Goal: Contribute content

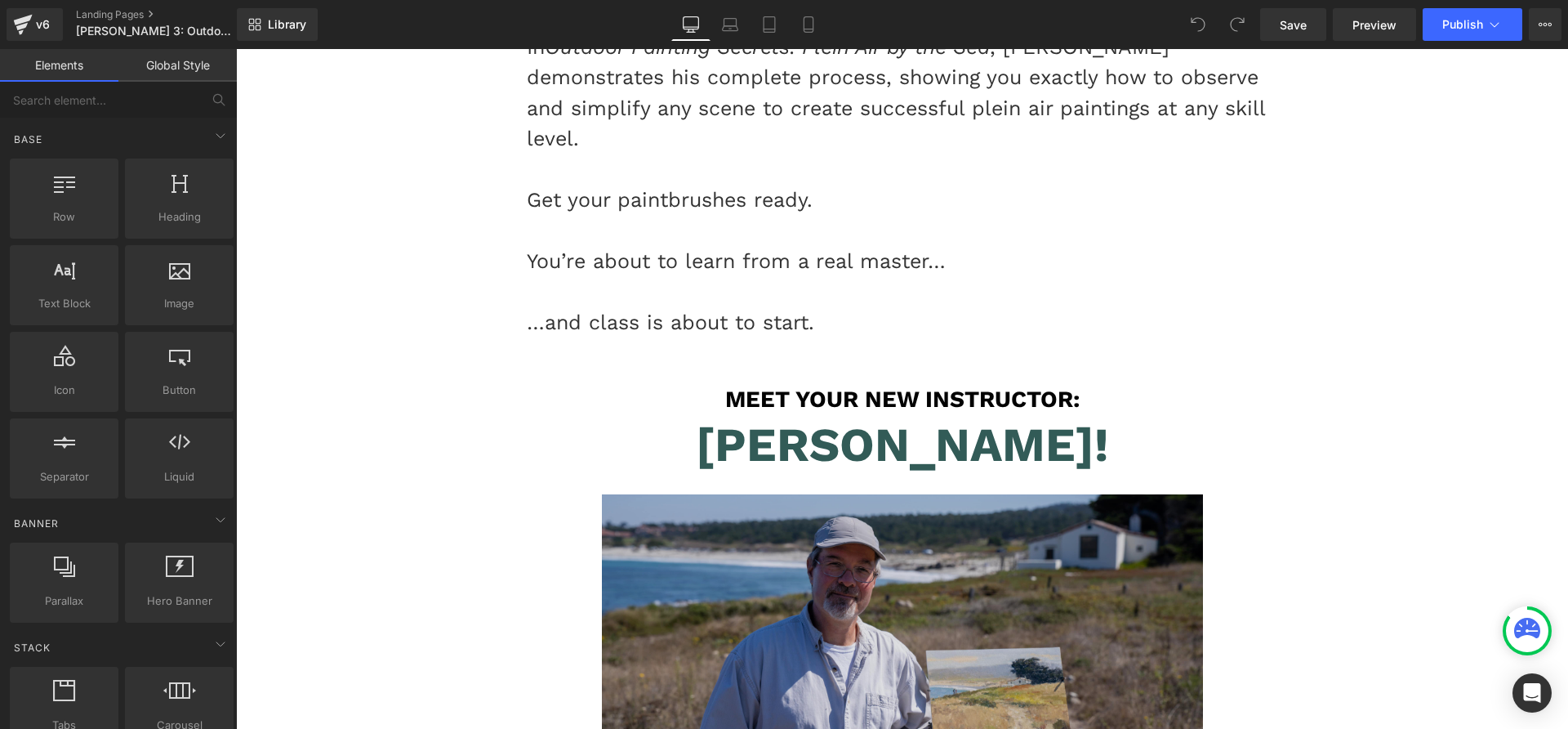
scroll to position [5157, 0]
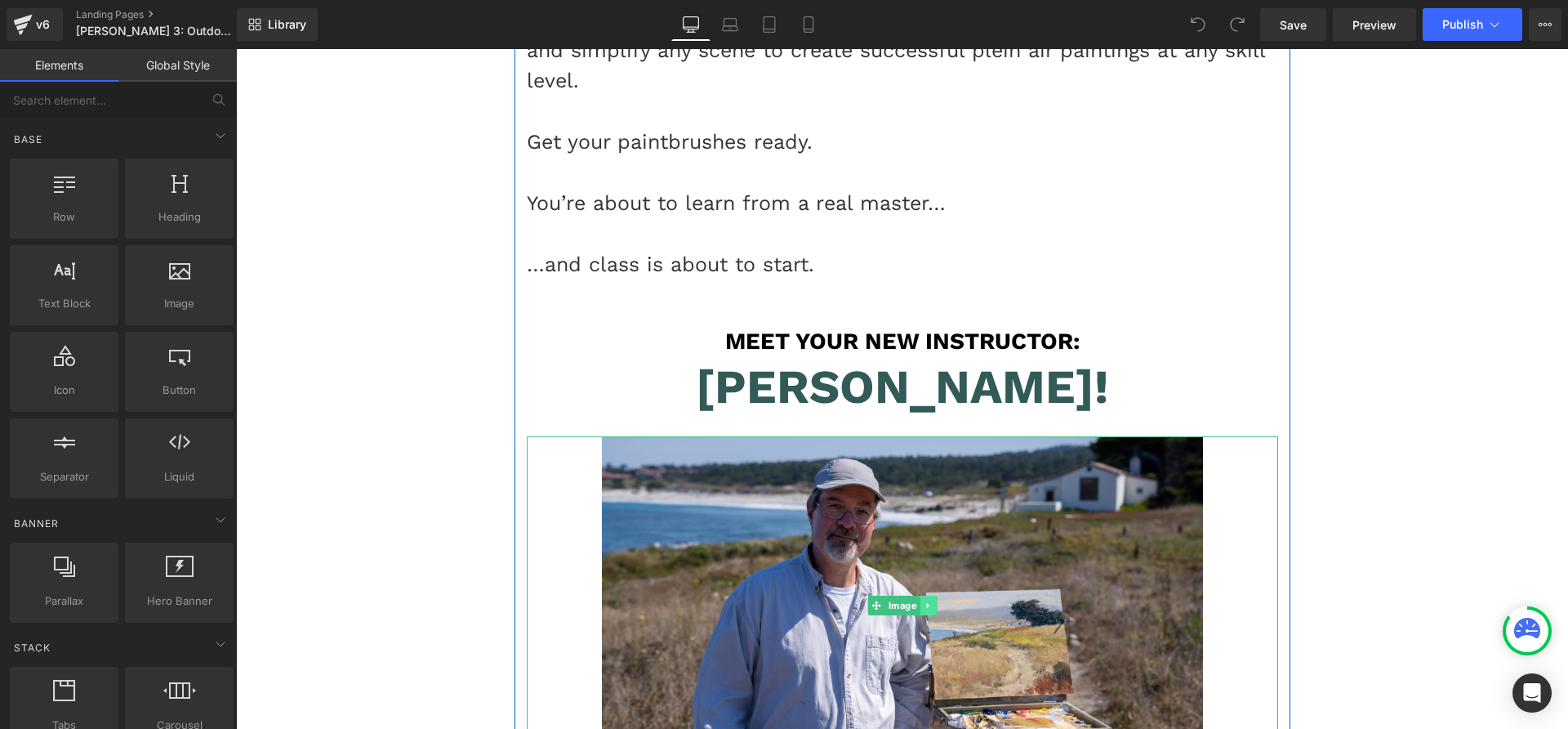
click at [924, 596] on link at bounding box center [928, 605] width 17 height 20
click at [918, 596] on link at bounding box center [920, 605] width 17 height 20
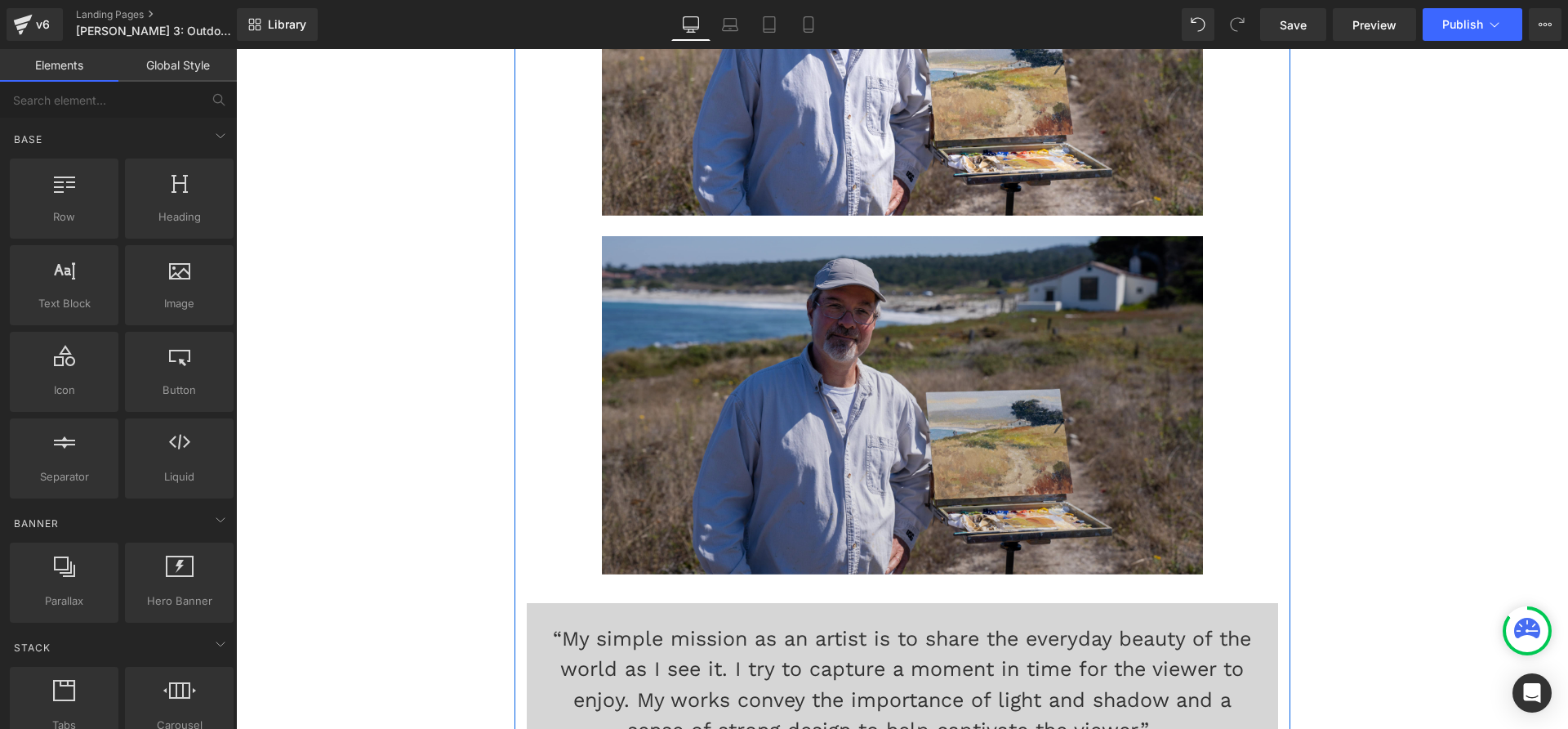
scroll to position [5727, 0]
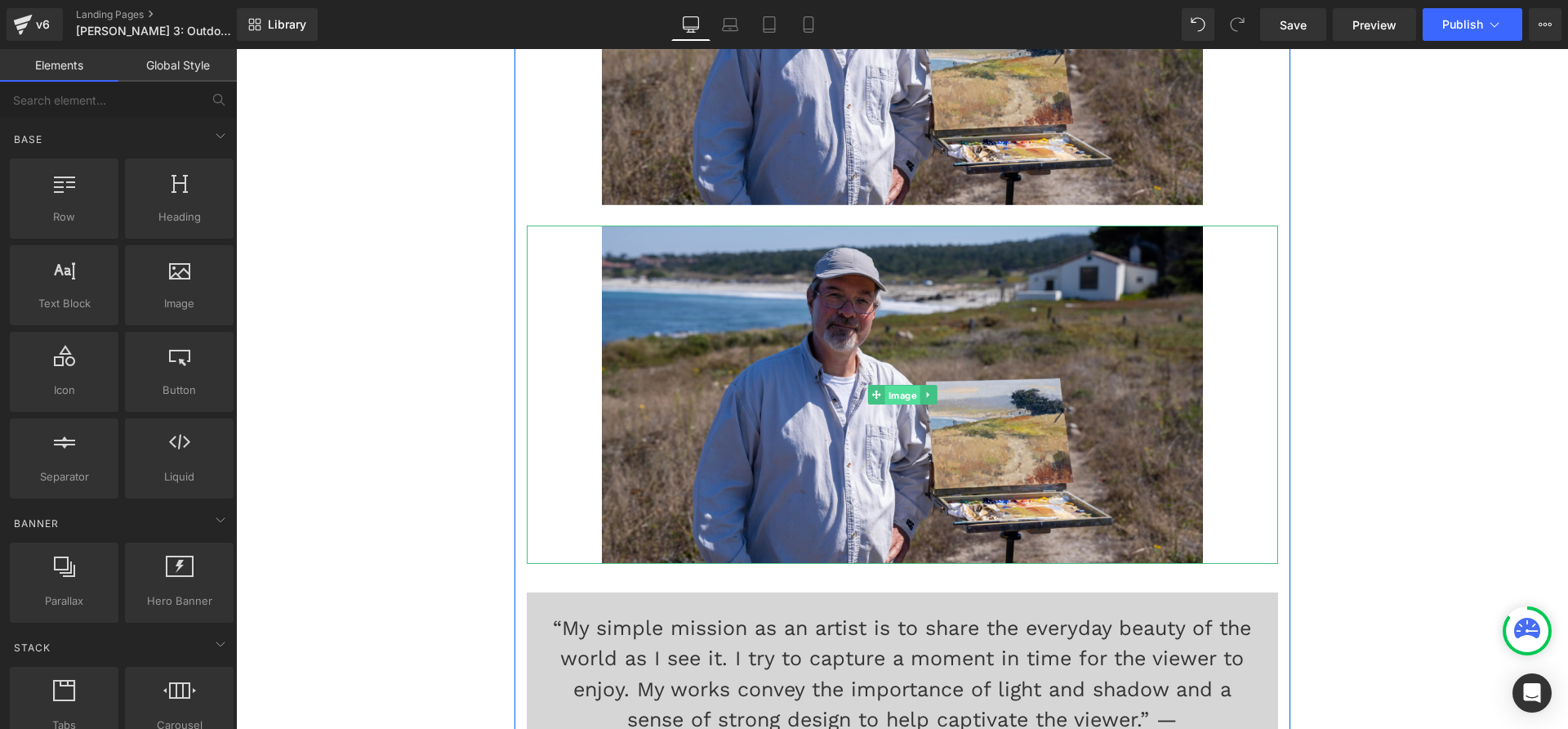
click at [901, 384] on span "Image" at bounding box center [902, 394] width 35 height 20
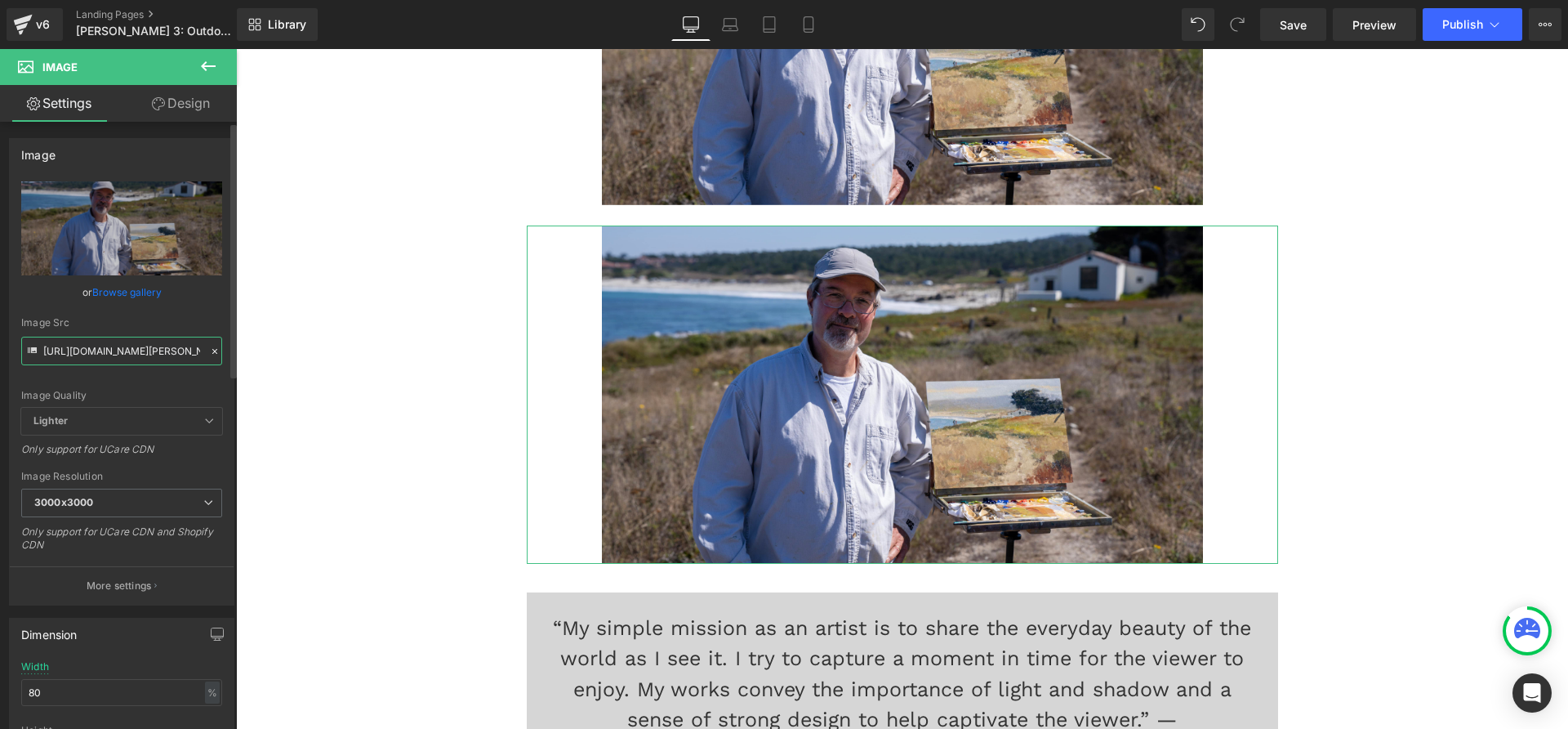
click at [85, 348] on input "[URL][DOMAIN_NAME][PERSON_NAME]" at bounding box center [122, 350] width 201 height 28
paste input "10_BB_GIF_V2-1.gif"
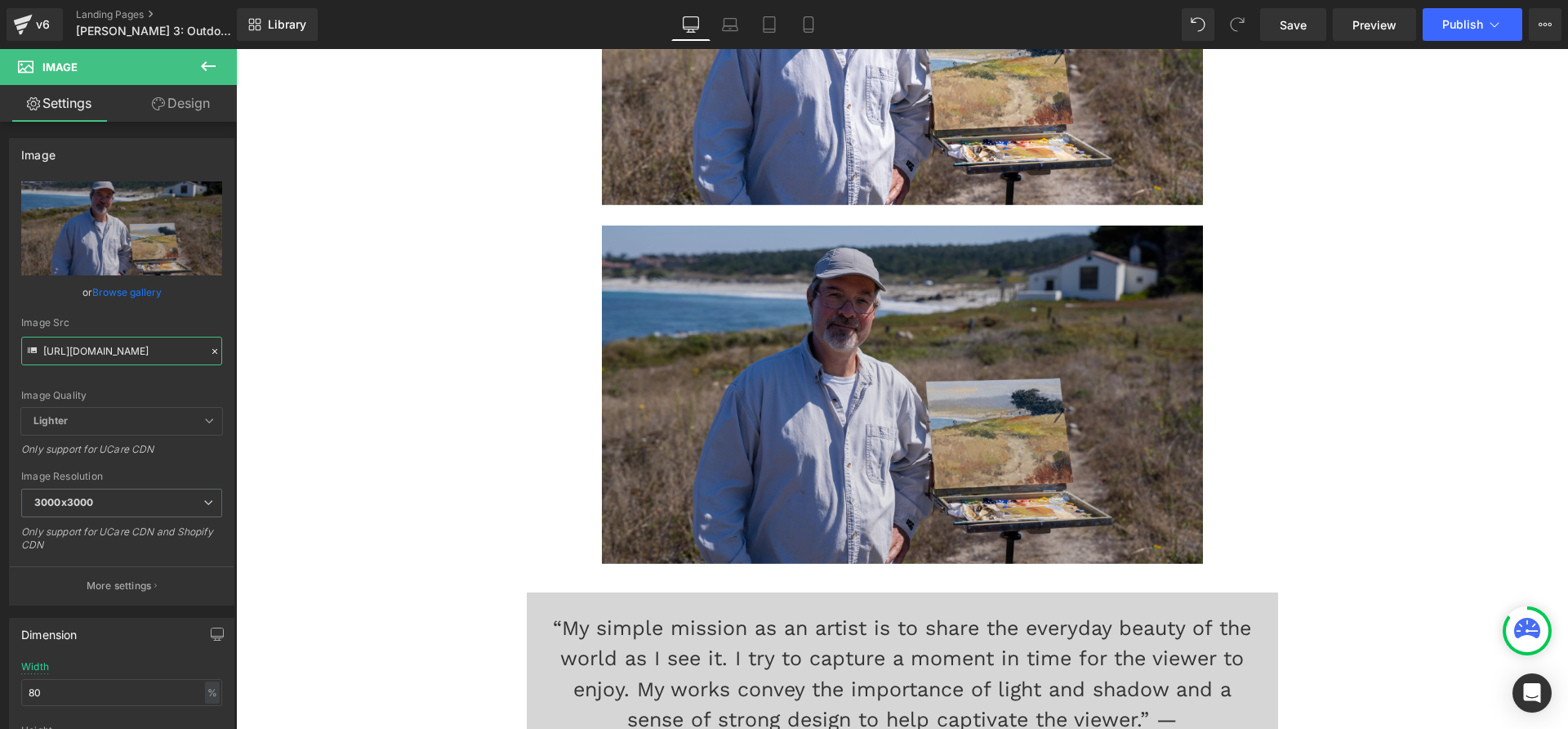
scroll to position [0, 233]
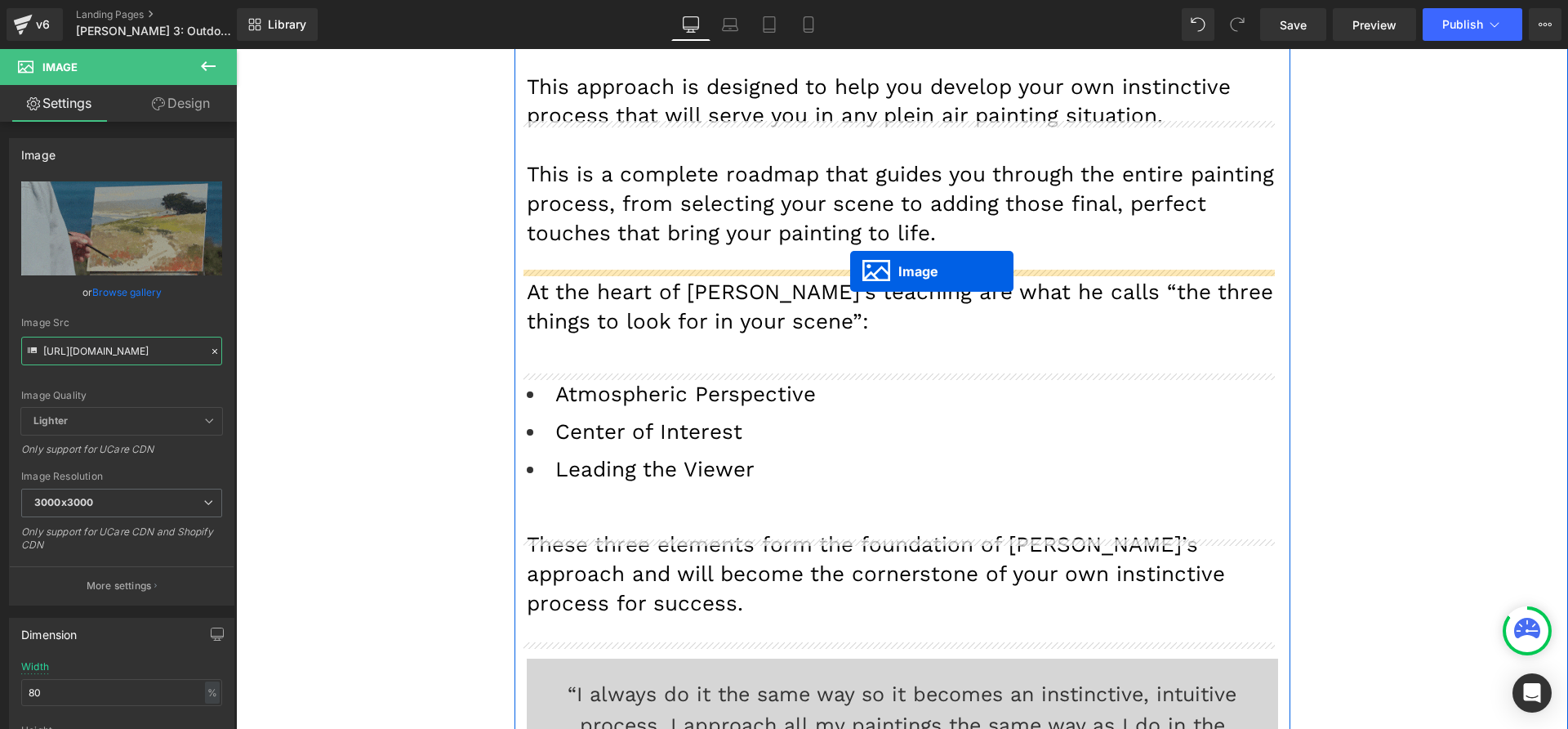
drag, startPoint x: 867, startPoint y: 287, endPoint x: 850, endPoint y: 271, distance: 23.3
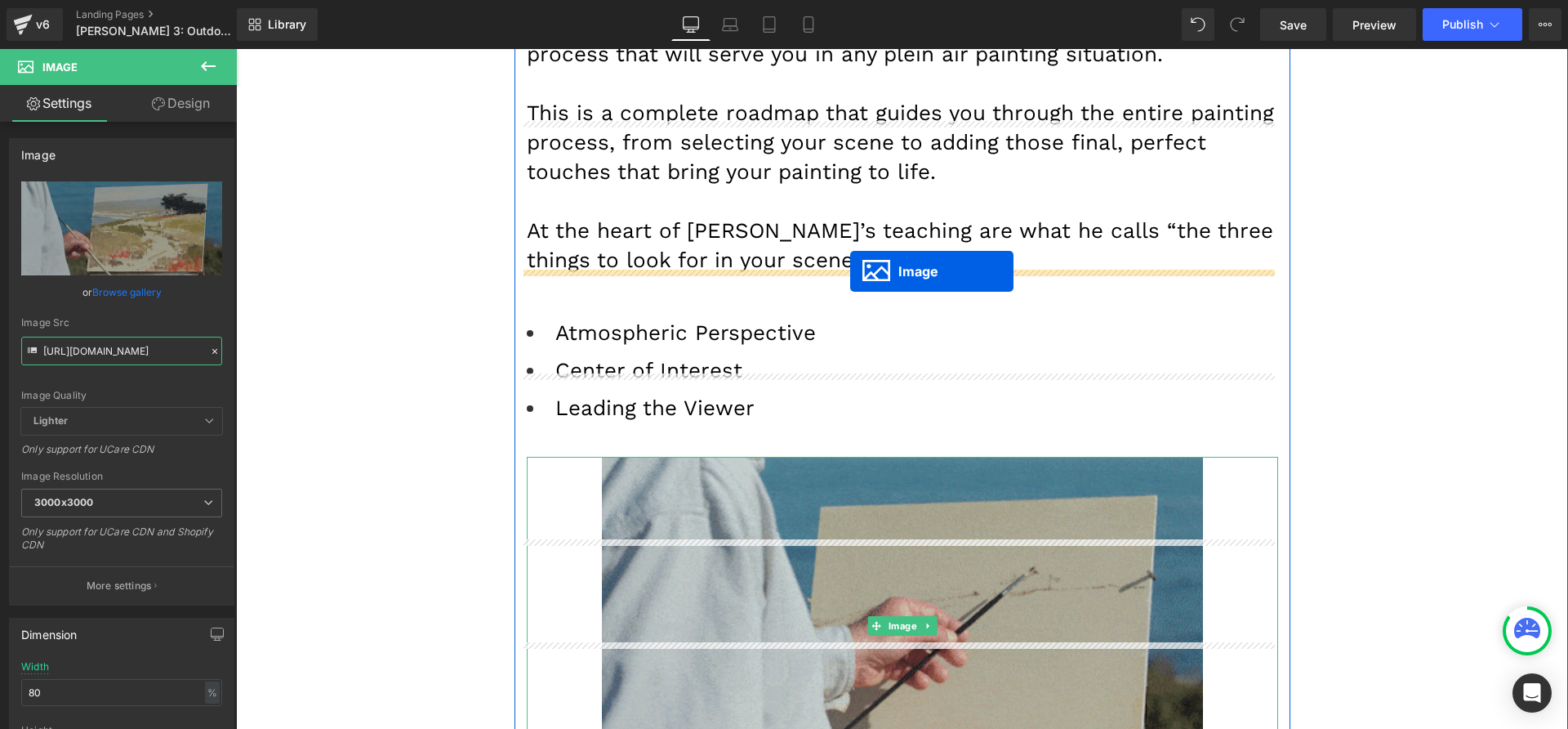
scroll to position [7941, 0]
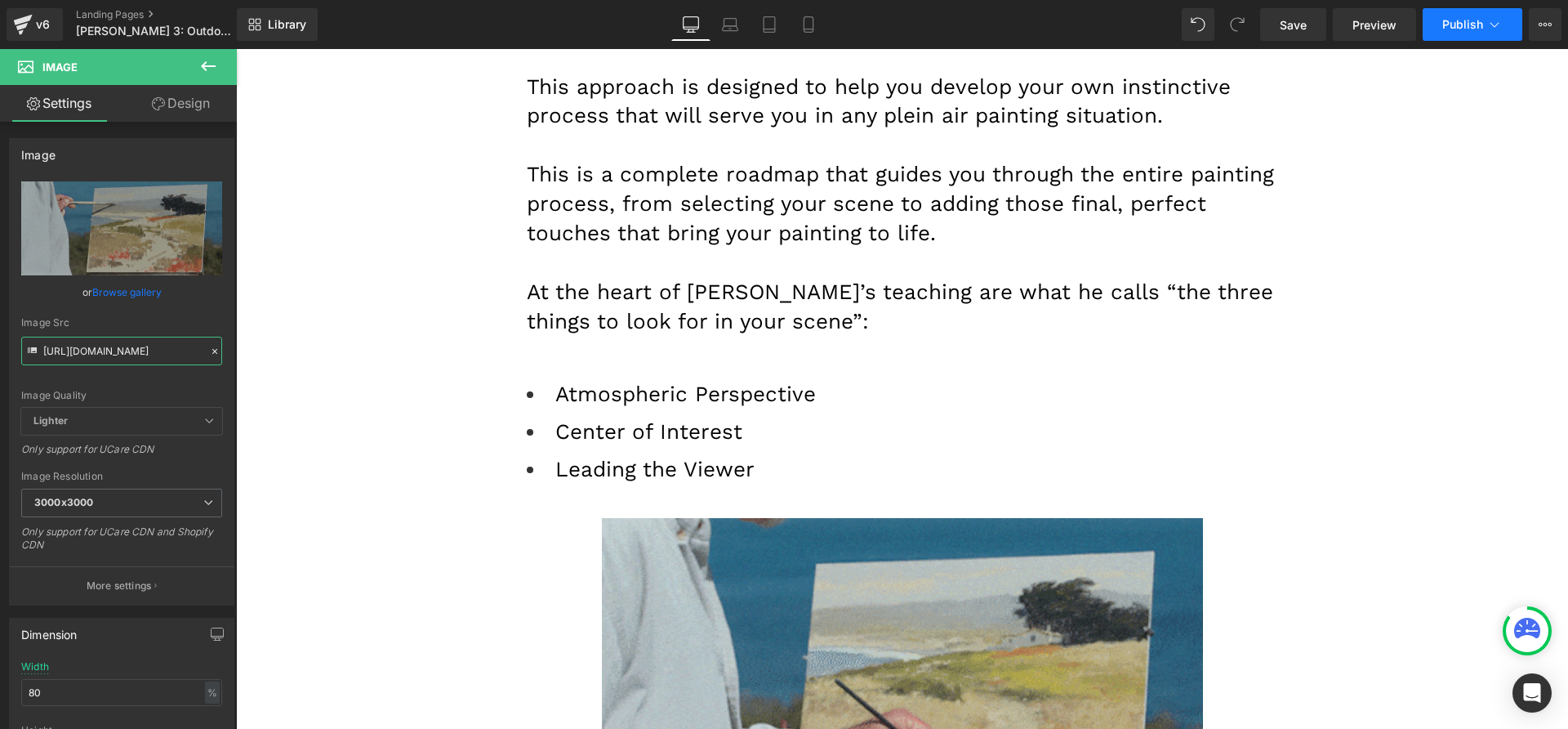
type input "[URL][DOMAIN_NAME]"
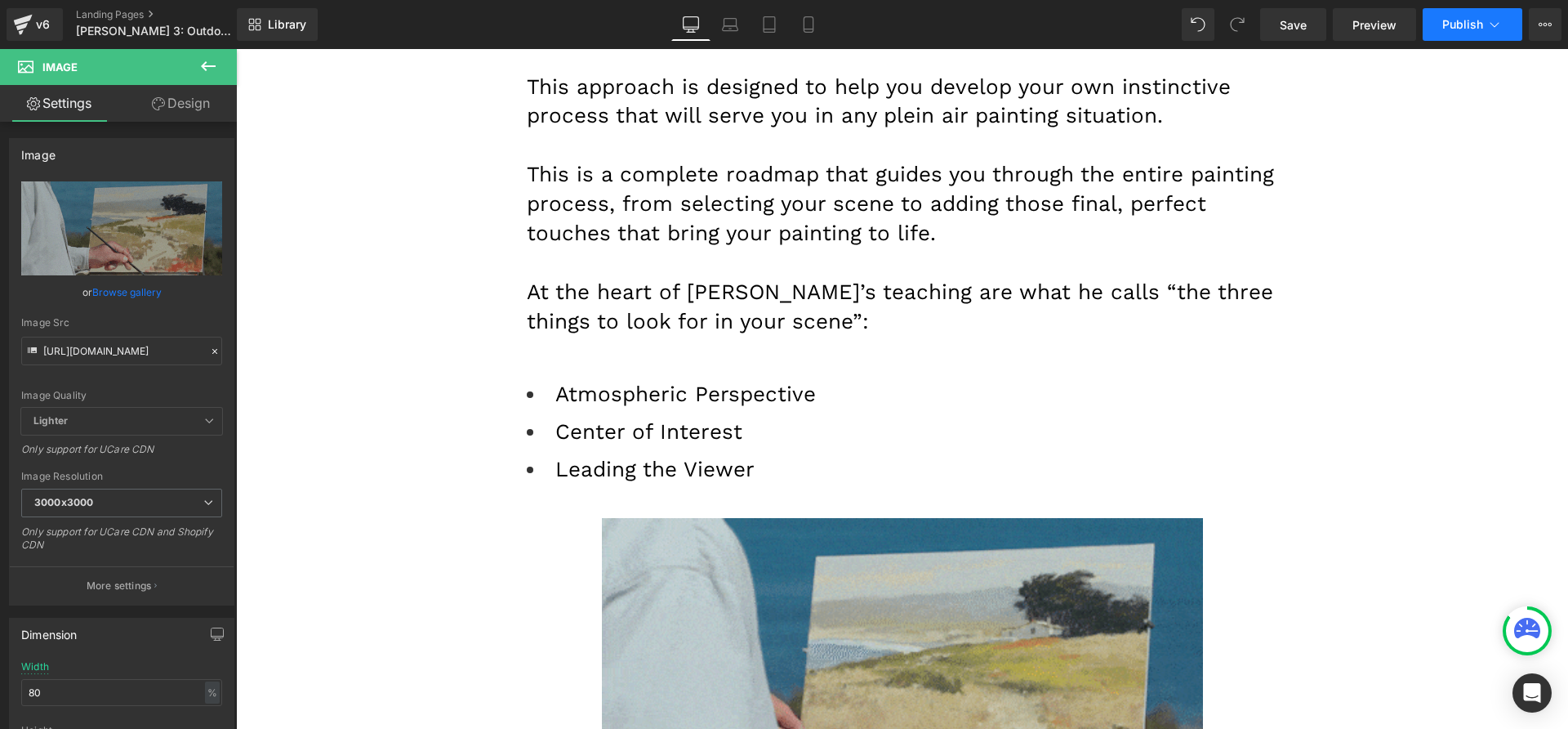
scroll to position [0, 0]
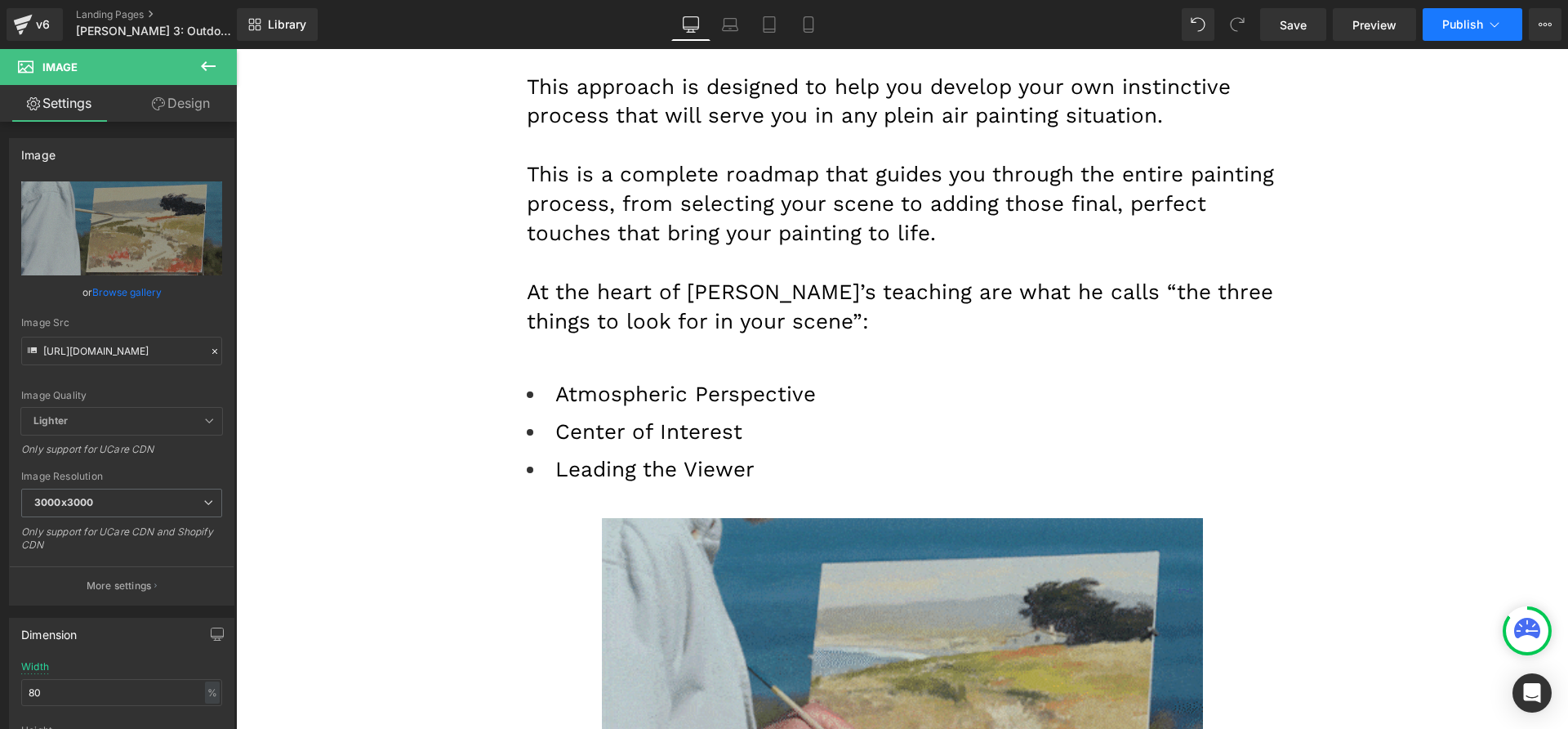
click at [1458, 24] on span "Publish" at bounding box center [1462, 24] width 40 height 13
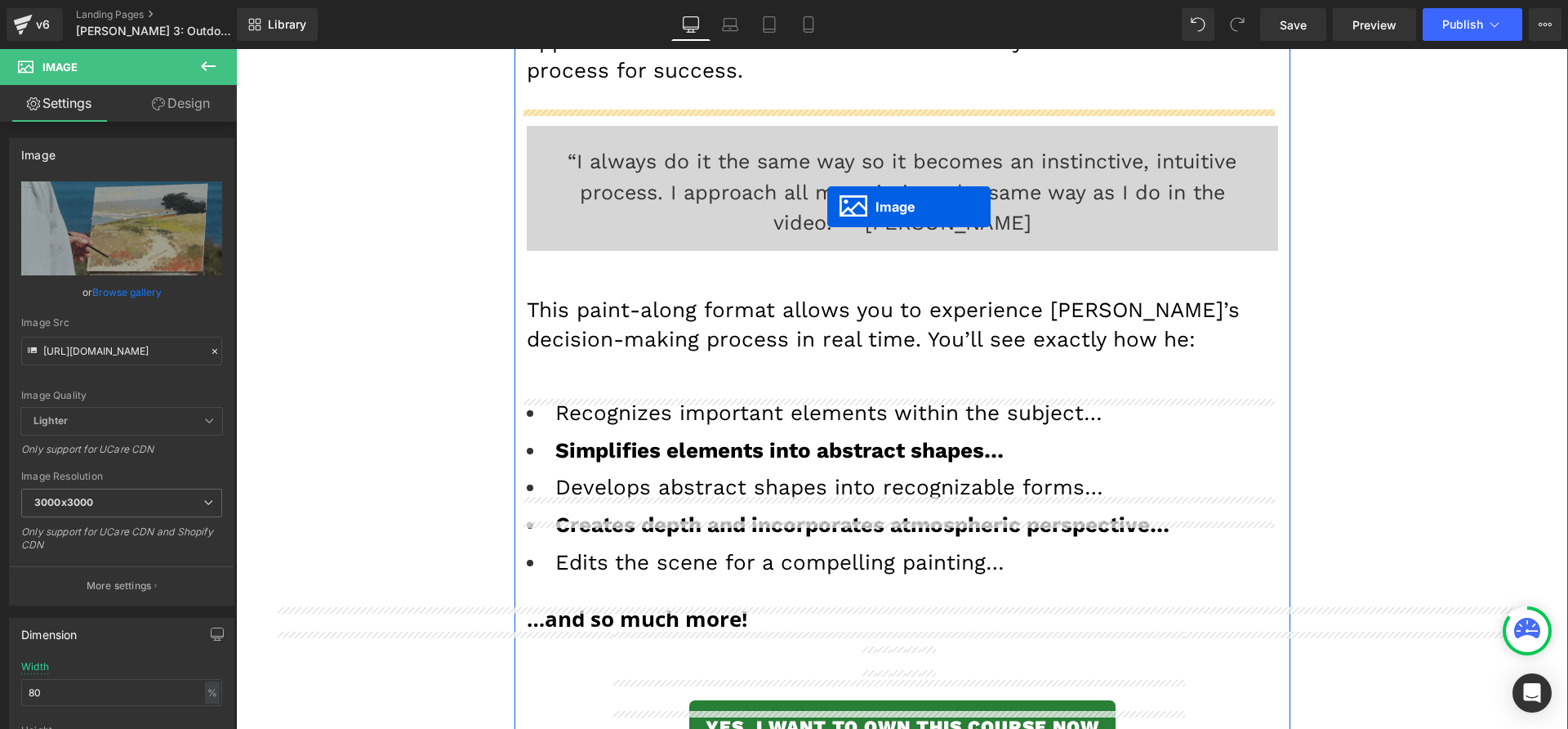
scroll to position [8507, 0]
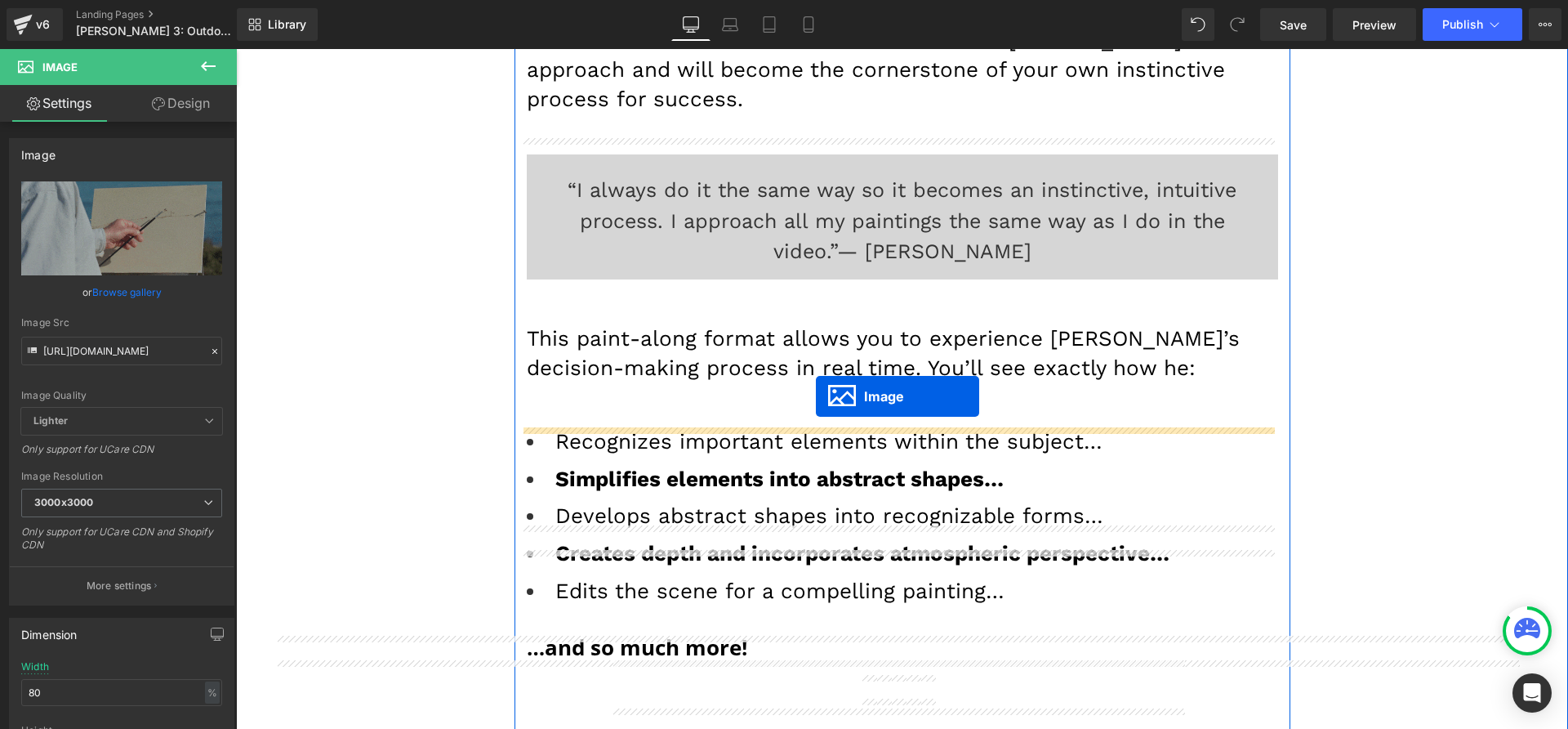
drag, startPoint x: 869, startPoint y: 150, endPoint x: 816, endPoint y: 396, distance: 251.6
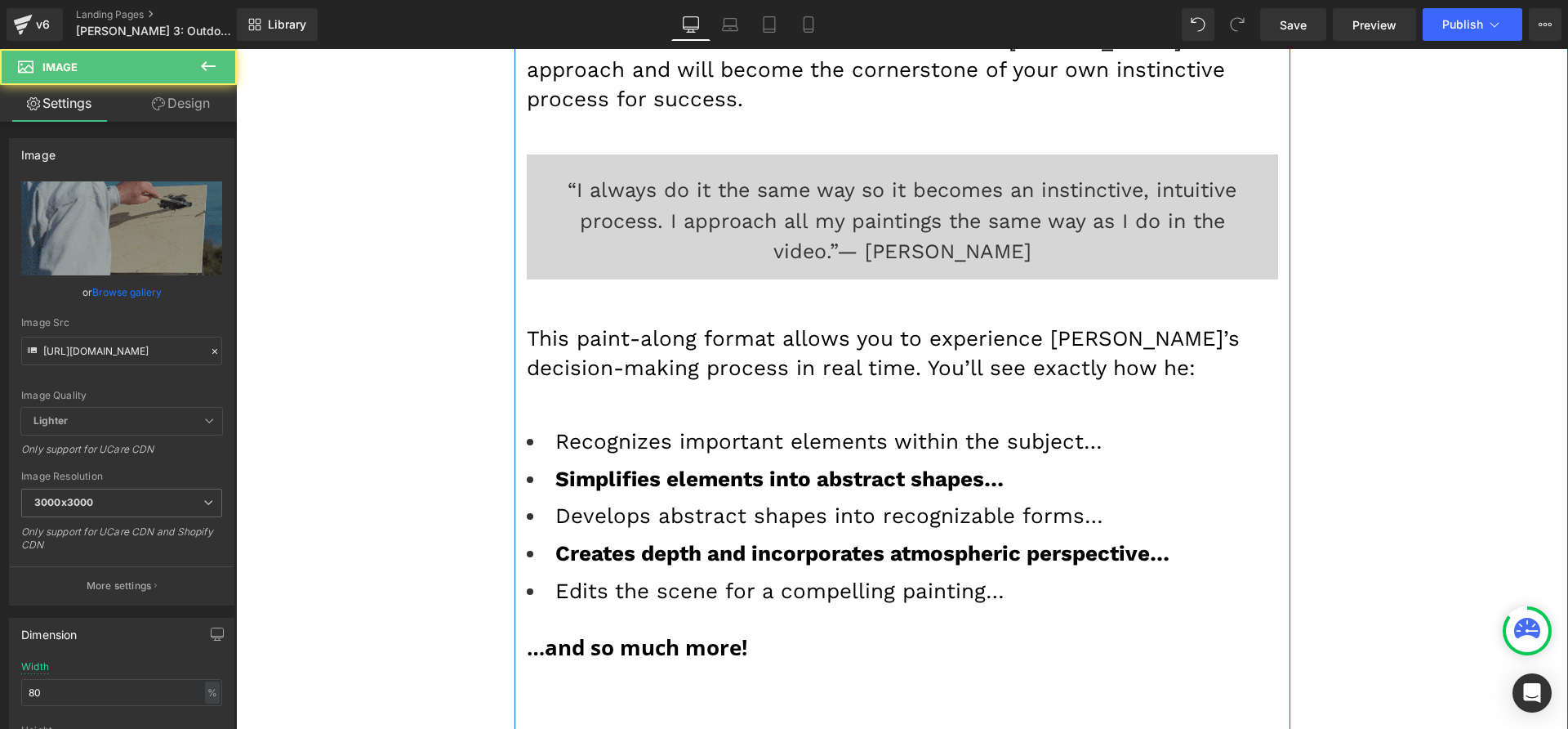
scroll to position [8446, 0]
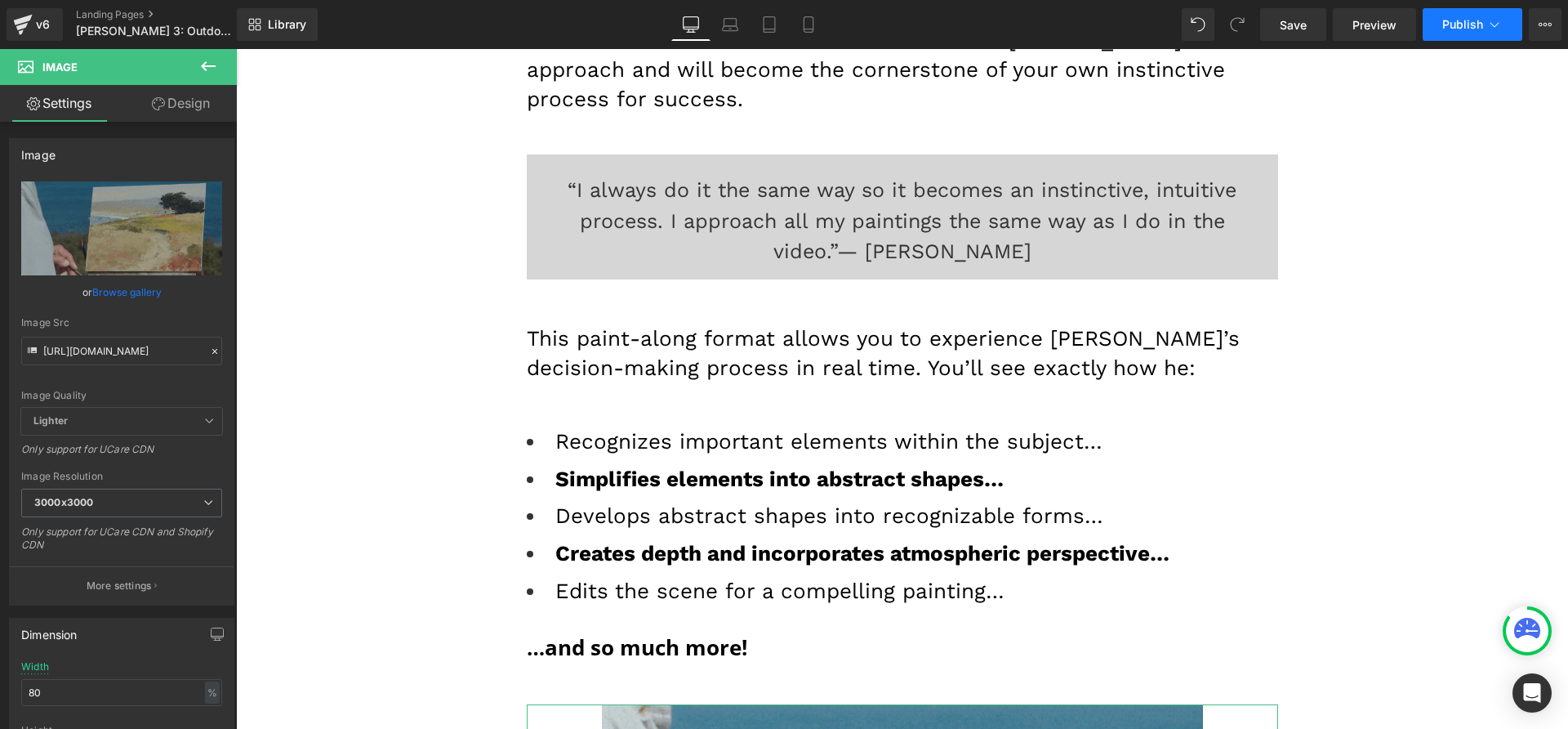
click at [1467, 33] on button "Publish" at bounding box center [1473, 24] width 100 height 33
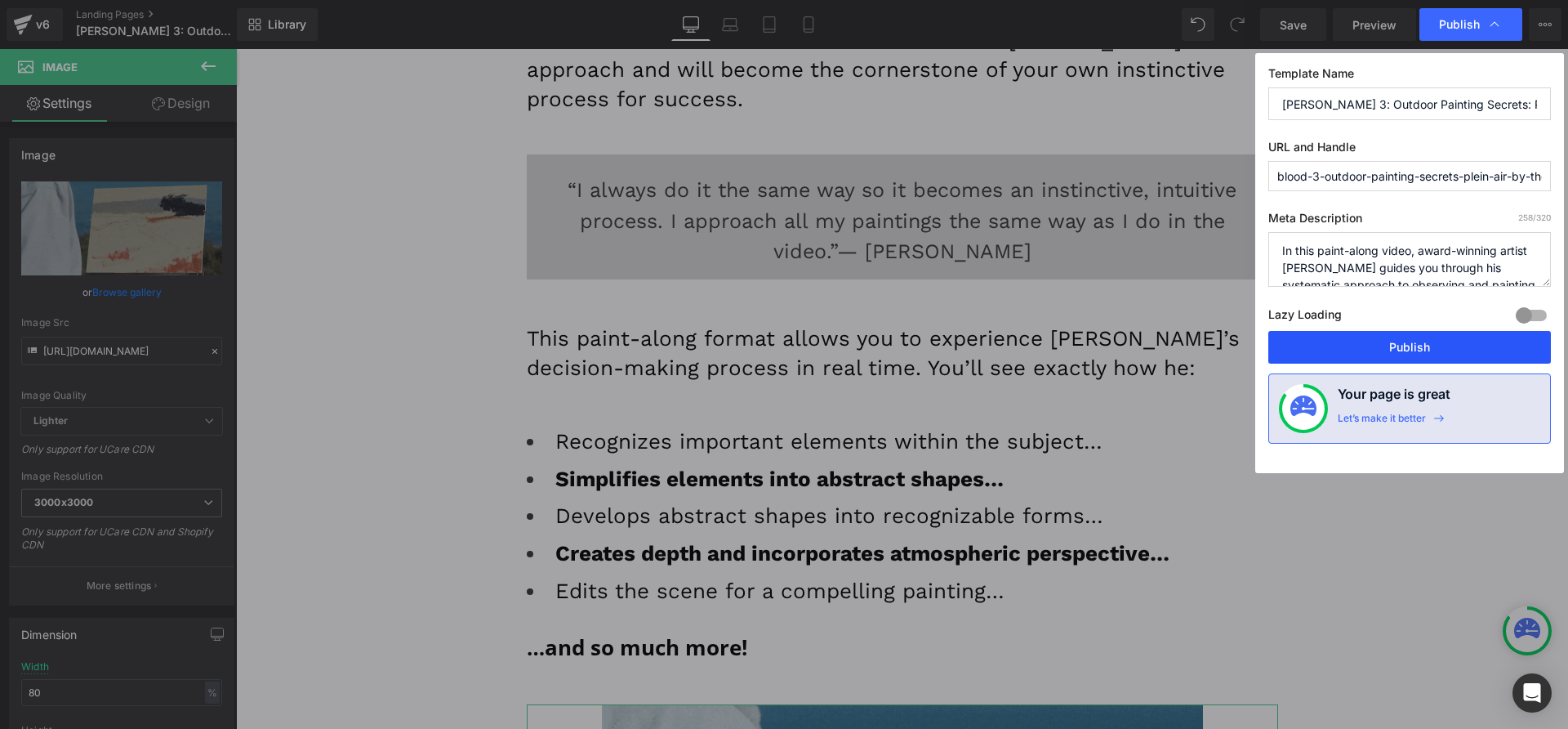
drag, startPoint x: 1333, startPoint y: 342, endPoint x: 964, endPoint y: 320, distance: 369.7
click at [1333, 342] on button "Publish" at bounding box center [1409, 347] width 283 height 33
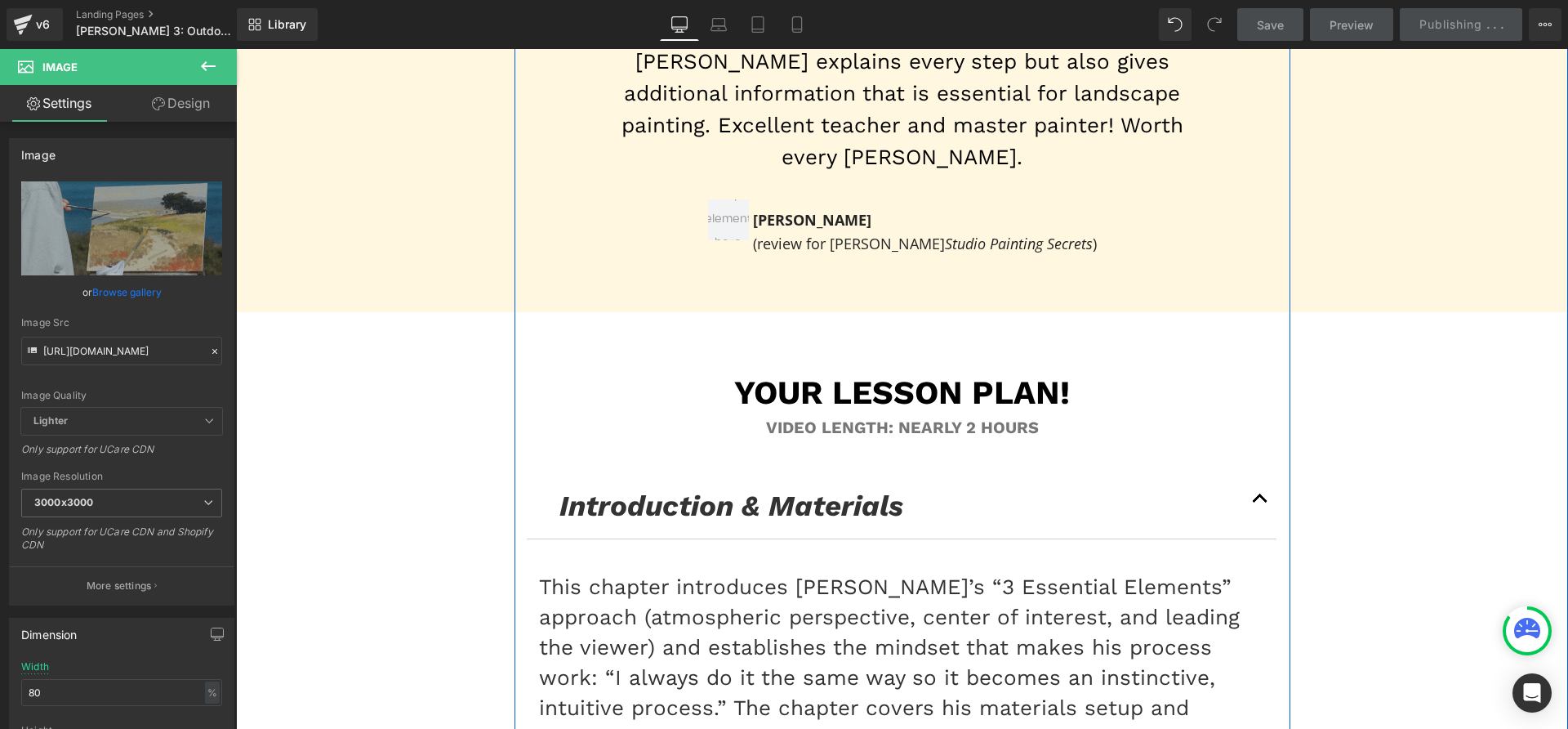
scroll to position [9819, 0]
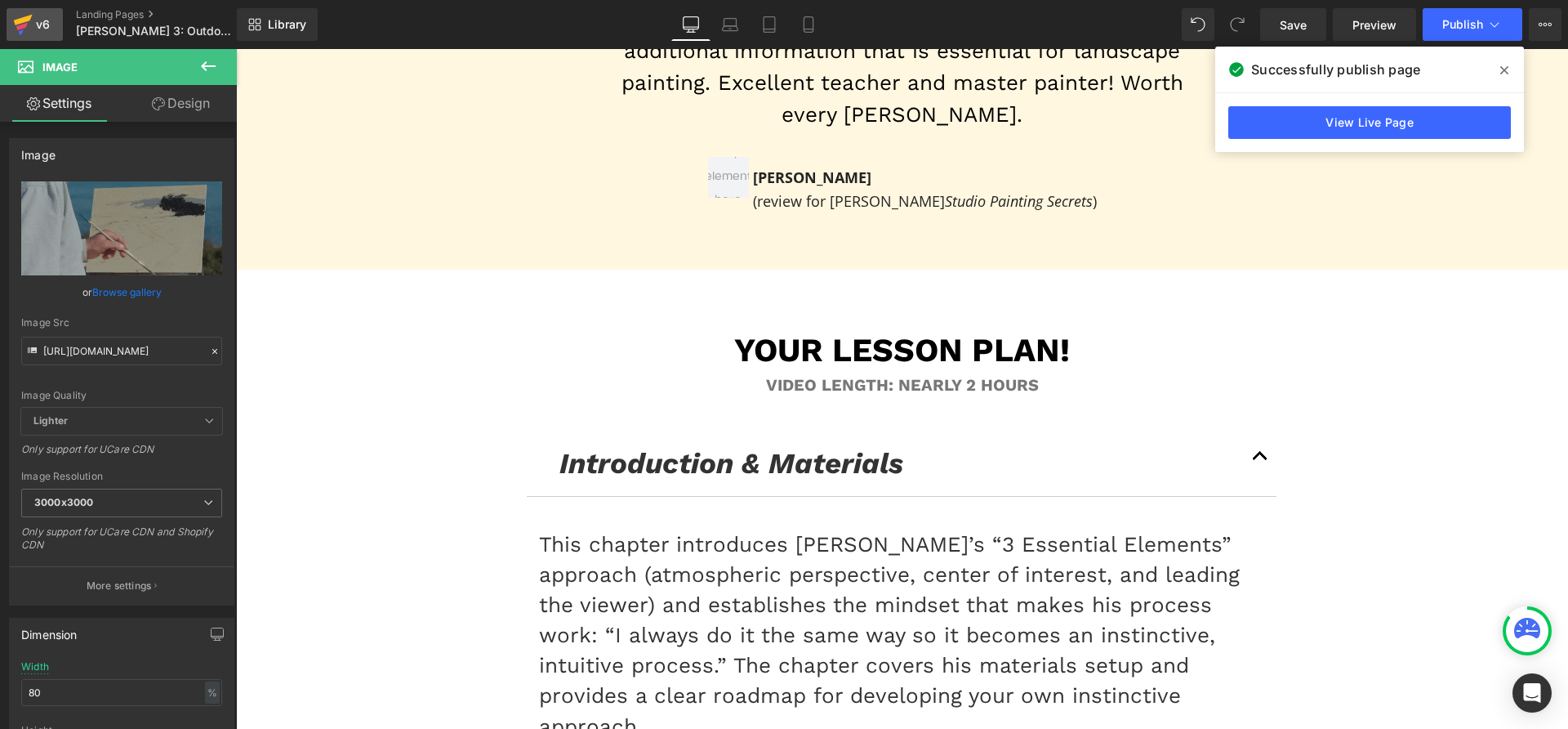
click at [26, 21] on icon at bounding box center [23, 20] width 19 height 10
